Goal: Task Accomplishment & Management: Complete application form

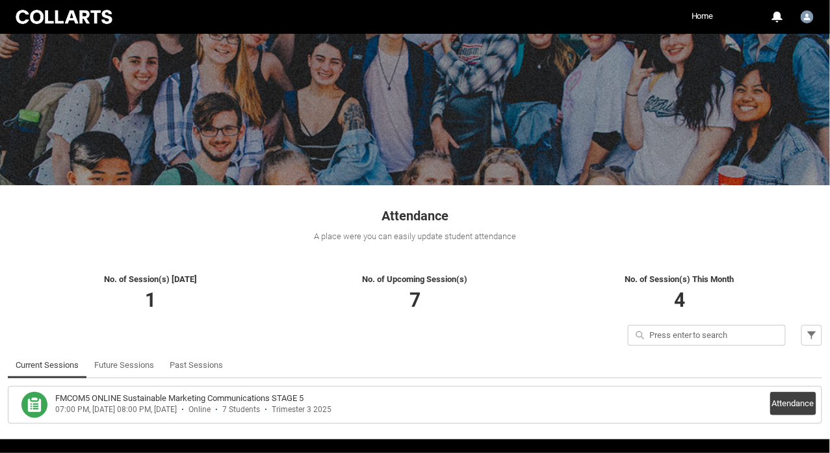
scroll to position [96, 0]
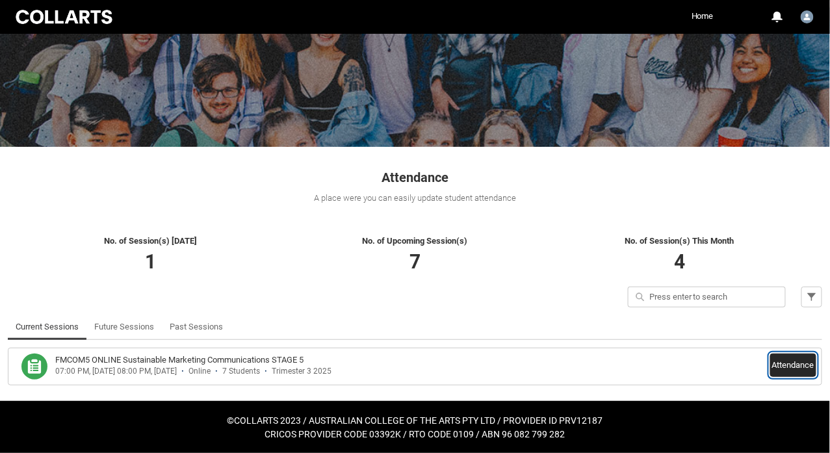
click at [780, 360] on button "Attendance" at bounding box center [793, 365] width 46 height 23
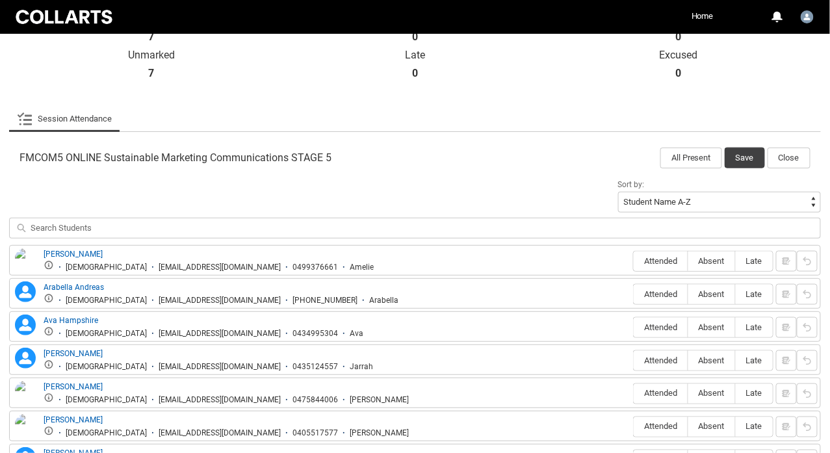
scroll to position [398, 0]
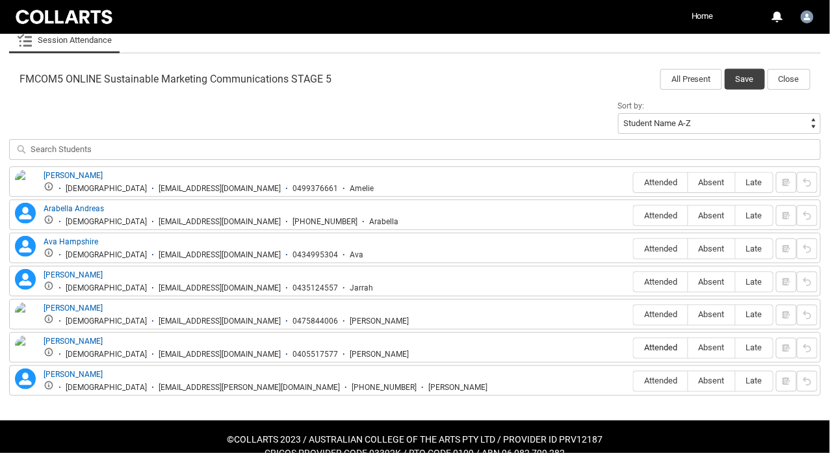
click at [660, 344] on span "Attended" at bounding box center [661, 348] width 54 height 10
click at [634, 348] on input "Attended" at bounding box center [633, 348] width 1 height 1
type lightning-radio-group "Attended"
radio input "true"
click at [720, 376] on span "Absent" at bounding box center [711, 381] width 47 height 10
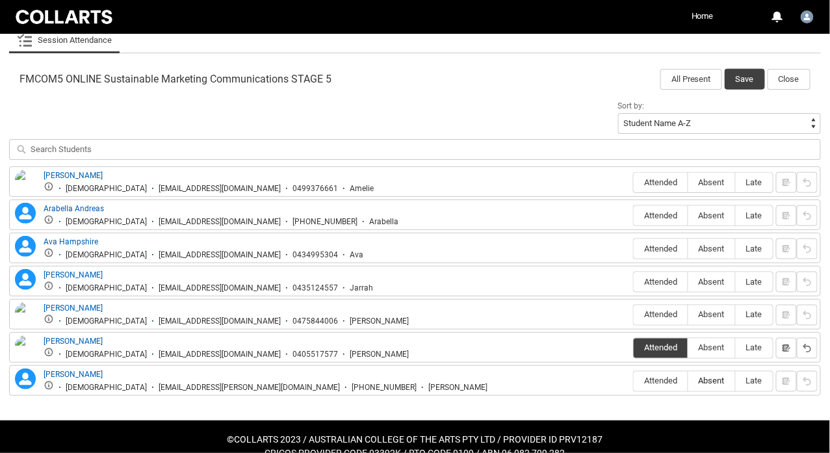
click at [688, 381] on input "Absent" at bounding box center [688, 381] width 1 height 1
type lightning-radio-group "Absent"
radio input "true"
click at [716, 310] on span "Absent" at bounding box center [711, 315] width 47 height 10
click at [688, 315] on input "Absent" at bounding box center [688, 315] width 1 height 1
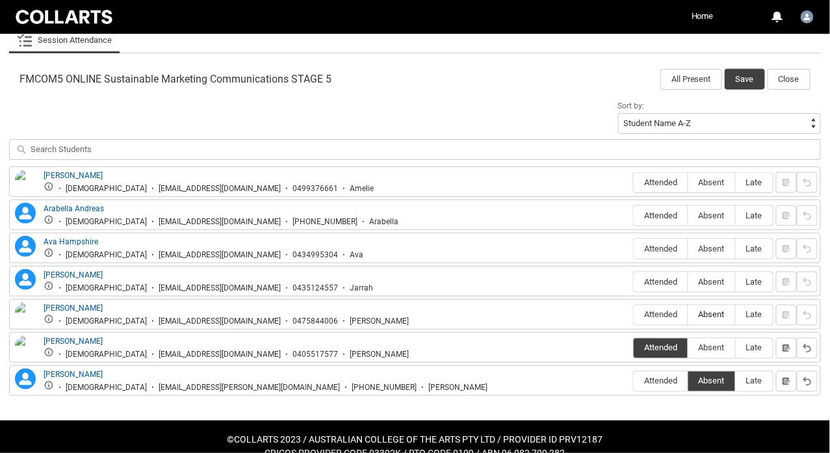
type lightning-radio-group "Absent"
radio input "true"
click at [713, 280] on span "Absent" at bounding box center [711, 282] width 47 height 10
click at [688, 281] on input "Absent" at bounding box center [688, 281] width 1 height 1
type lightning-radio-group "Absent"
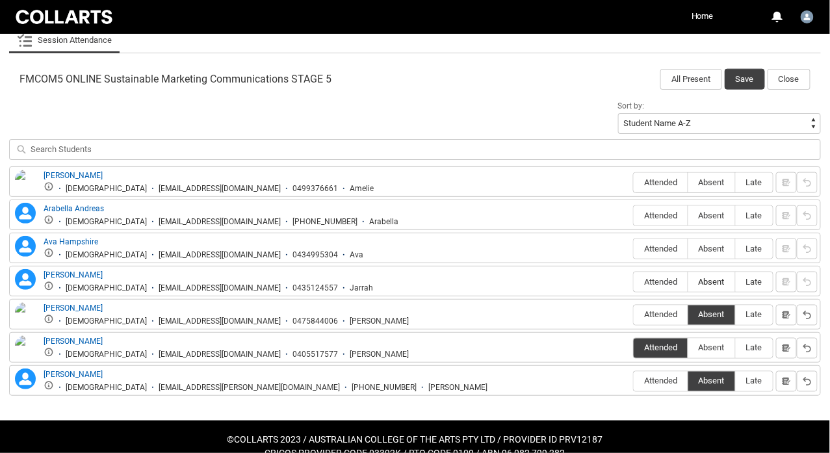
radio input "true"
click at [712, 244] on span "Absent" at bounding box center [711, 249] width 47 height 10
click at [688, 248] on input "Absent" at bounding box center [688, 248] width 1 height 1
type lightning-radio-group "Absent"
radio input "true"
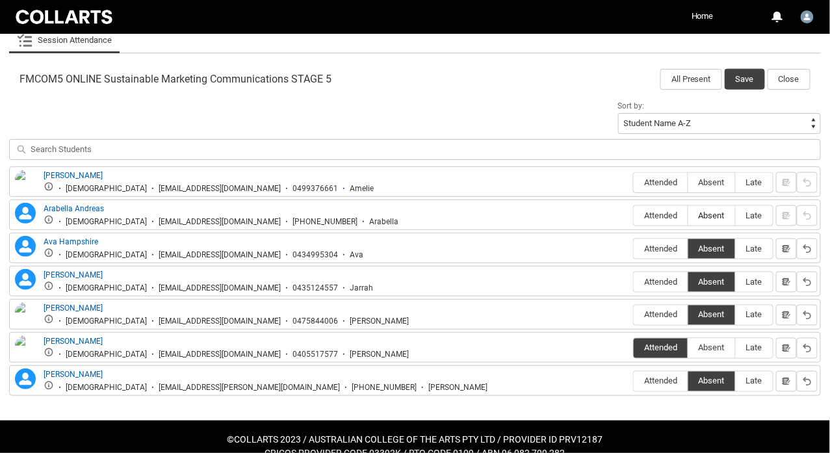
click at [711, 213] on span "Absent" at bounding box center [711, 216] width 47 height 10
click at [688, 215] on input "Absent" at bounding box center [688, 215] width 1 height 1
type lightning-radio-group "Absent"
radio input "true"
click at [710, 179] on span "Absent" at bounding box center [711, 182] width 47 height 10
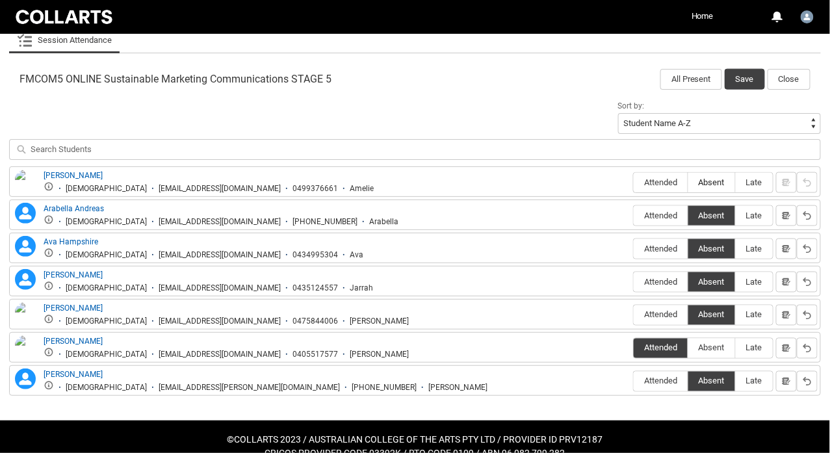
click at [688, 182] on input "Absent" at bounding box center [688, 182] width 1 height 1
type lightning-radio-group "Absent"
radio input "true"
click at [749, 78] on button "Save" at bounding box center [745, 79] width 40 height 21
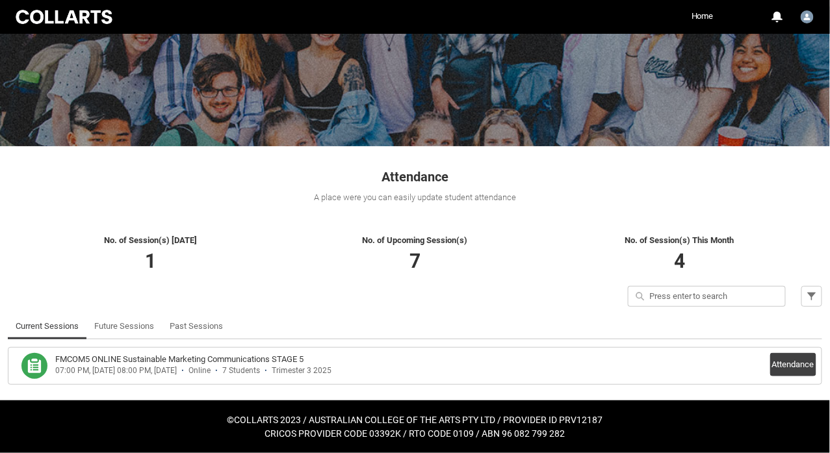
scroll to position [96, 0]
